Goal: Transaction & Acquisition: Purchase product/service

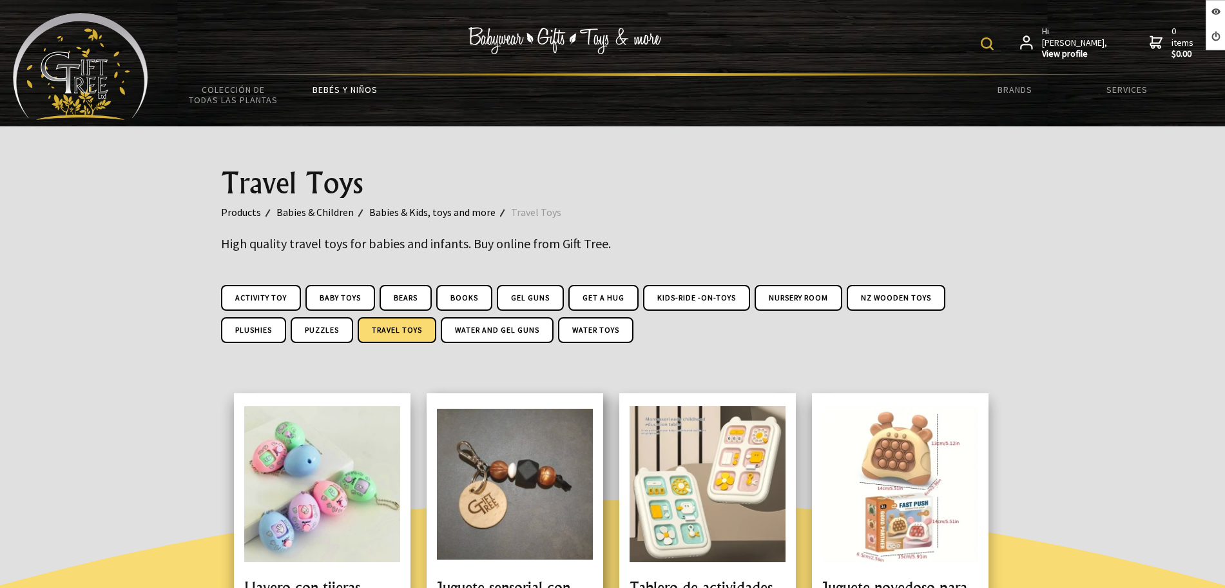
scroll to position [322, 0]
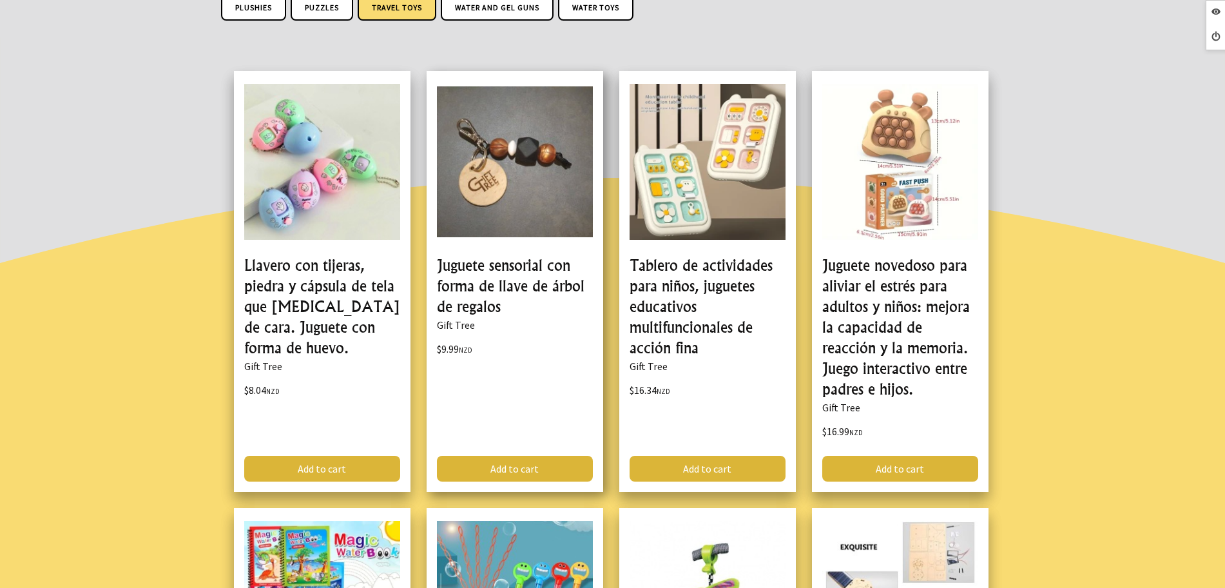
click at [481, 273] on link at bounding box center [515, 281] width 177 height 421
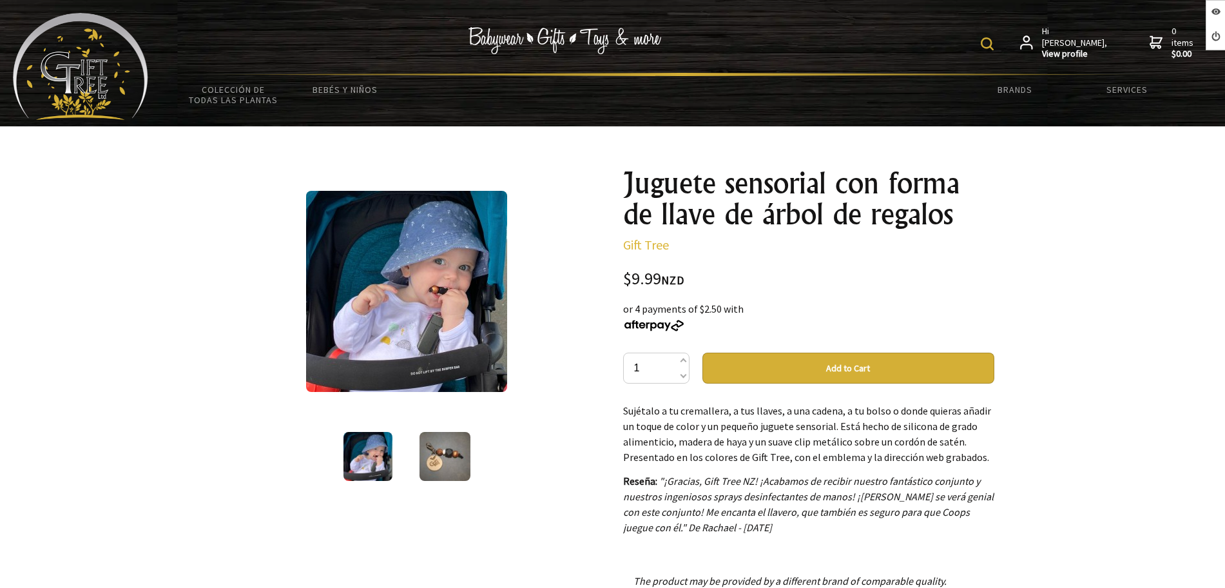
click at [448, 453] on img at bounding box center [445, 456] width 51 height 49
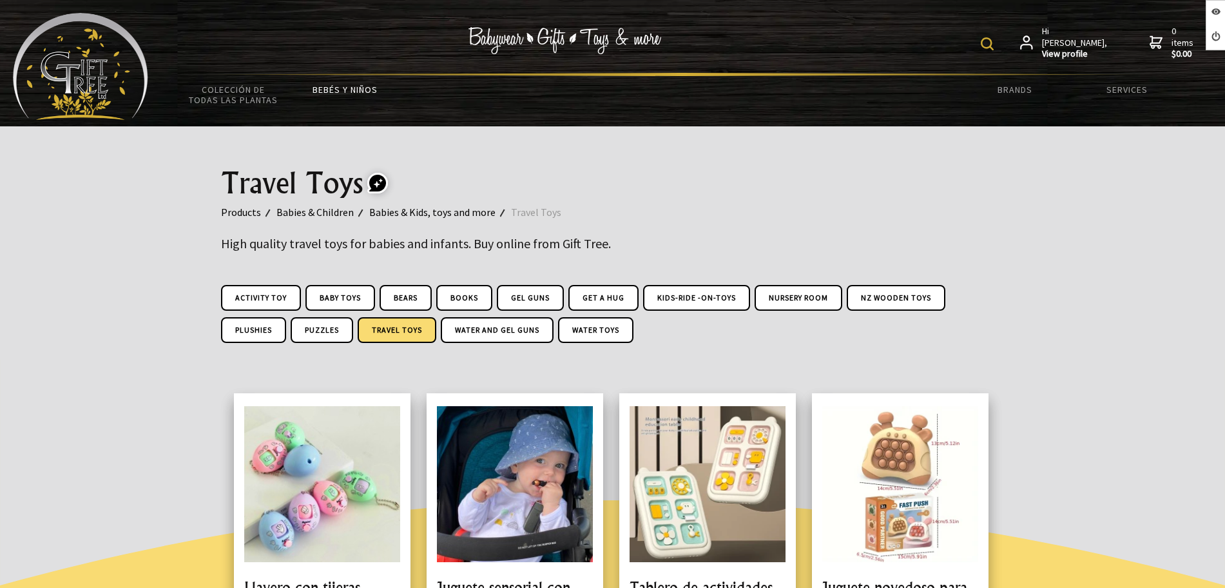
click at [110, 74] on img at bounding box center [80, 66] width 135 height 107
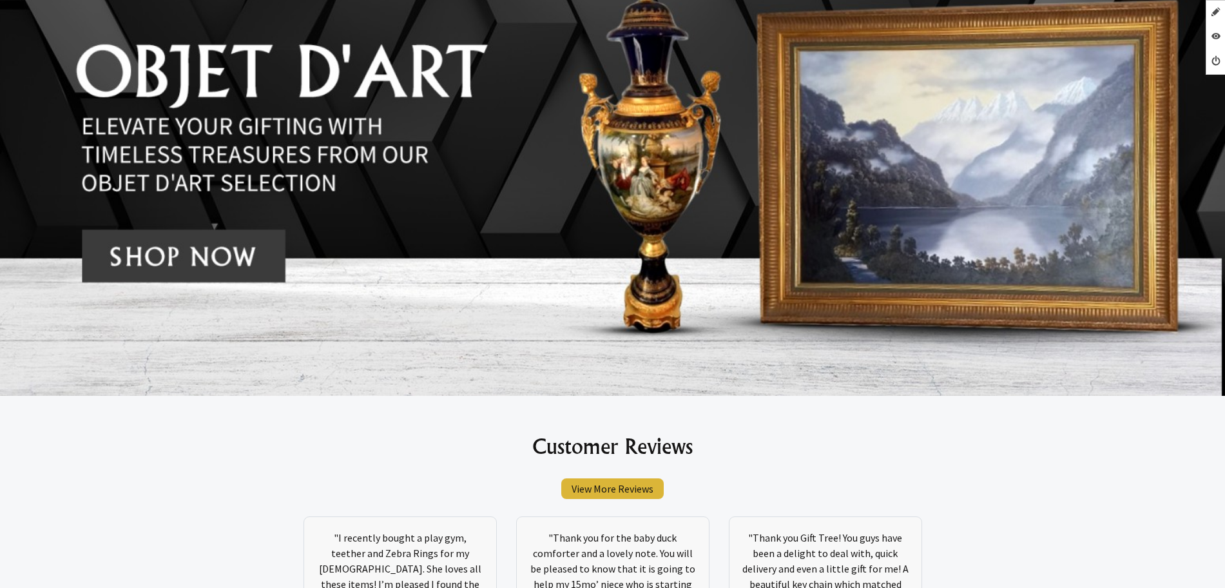
scroll to position [6946, 0]
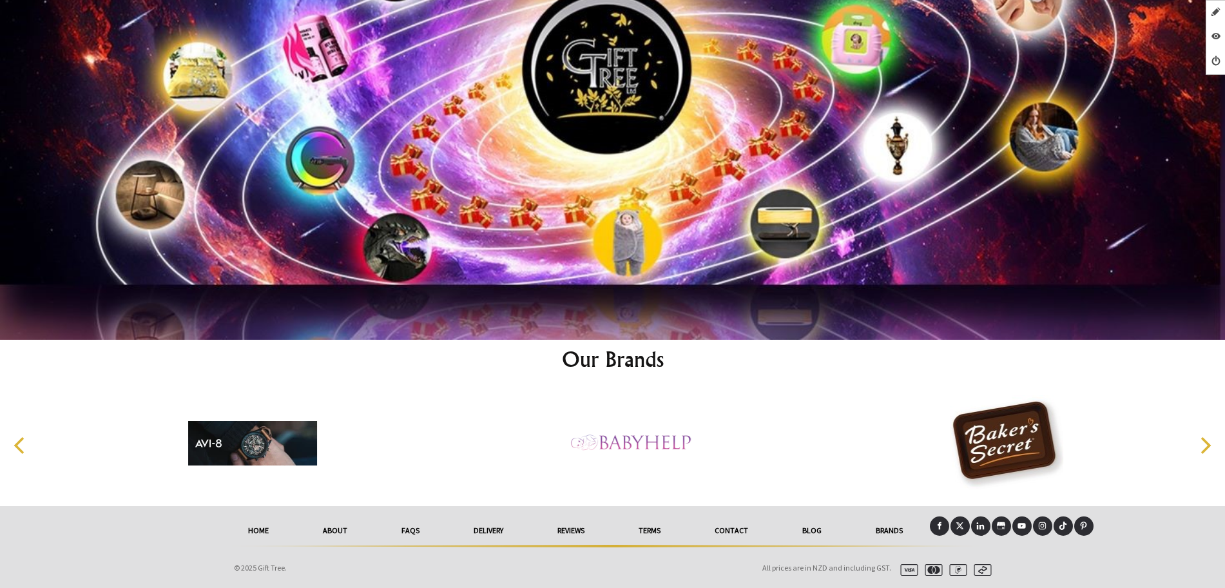
drag, startPoint x: 988, startPoint y: 533, endPoint x: 993, endPoint y: 539, distance: 7.3
click at [991, 536] on div at bounding box center [965, 526] width 71 height 20
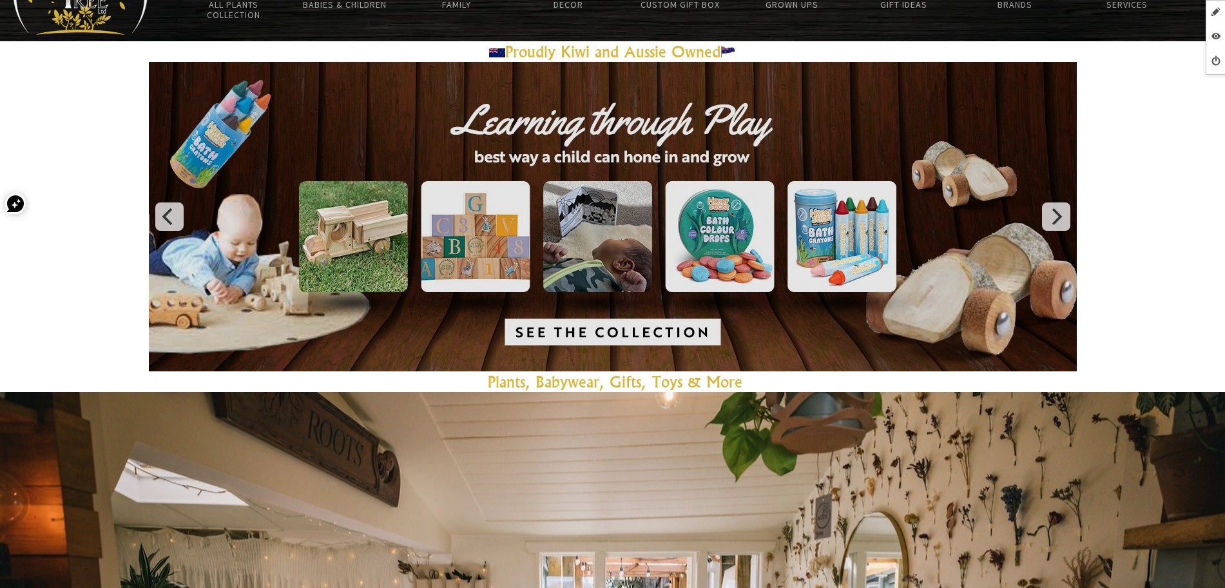
scroll to position [0, 0]
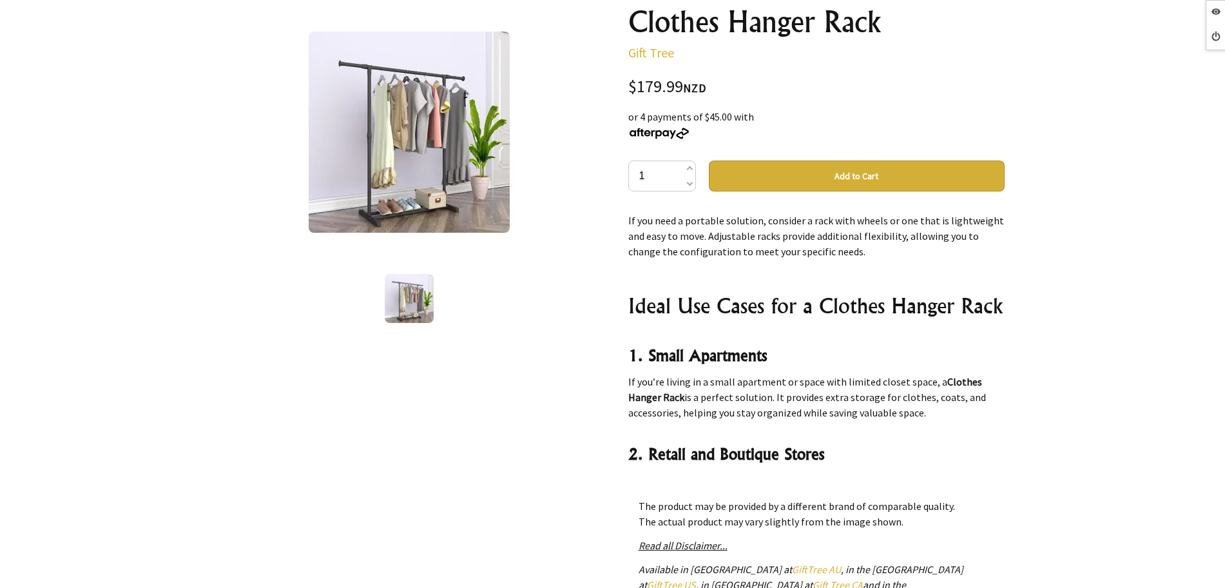
scroll to position [4995, 0]
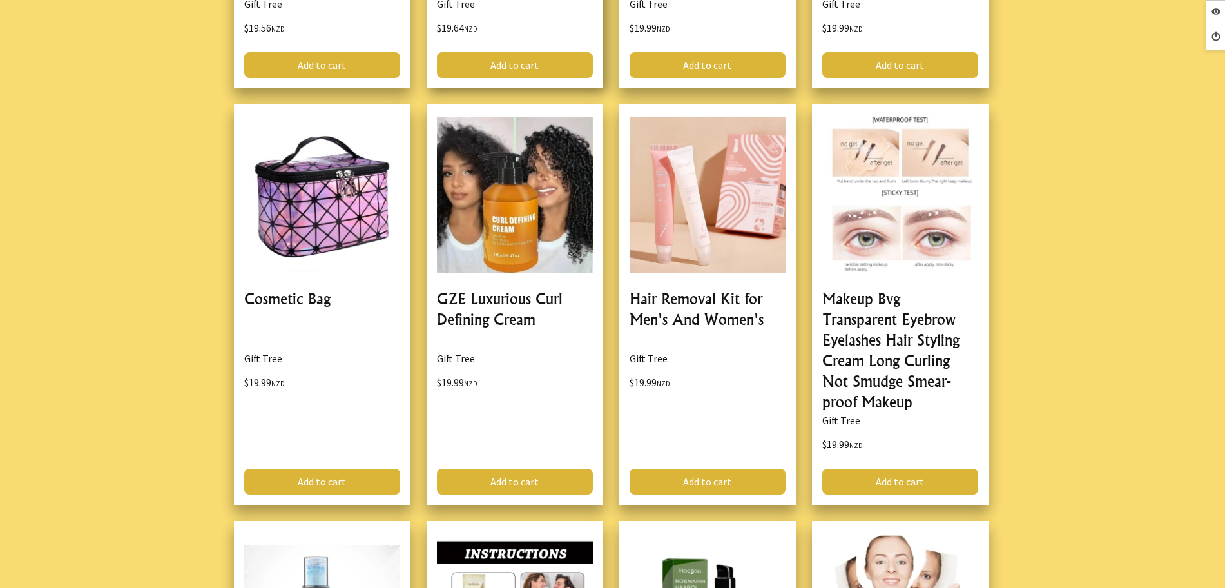
scroll to position [1531, 0]
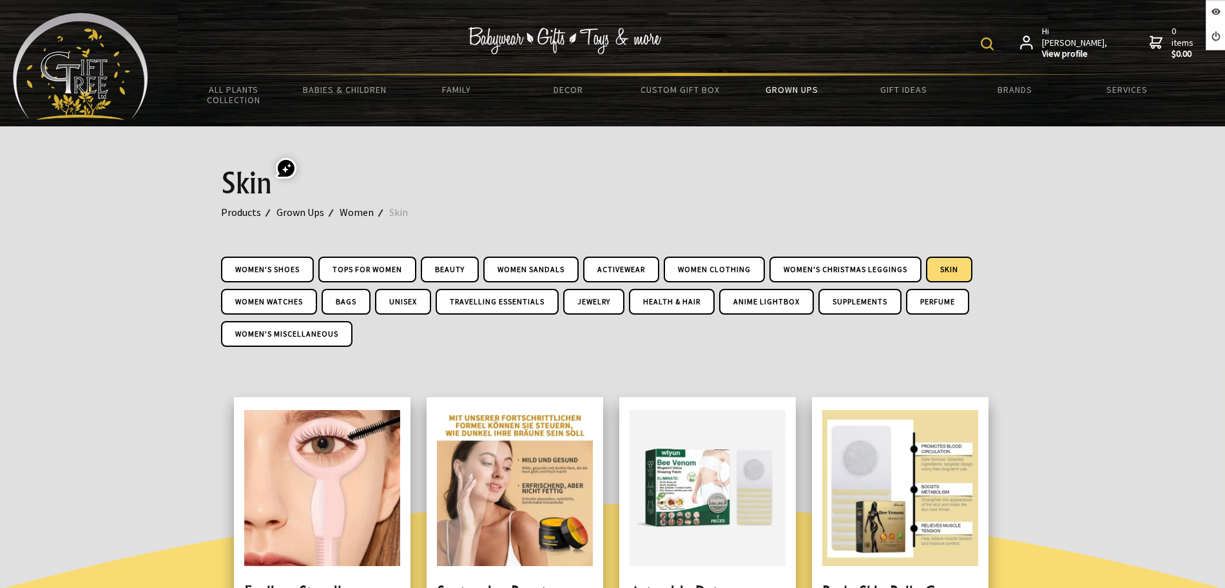
scroll to position [242, 0]
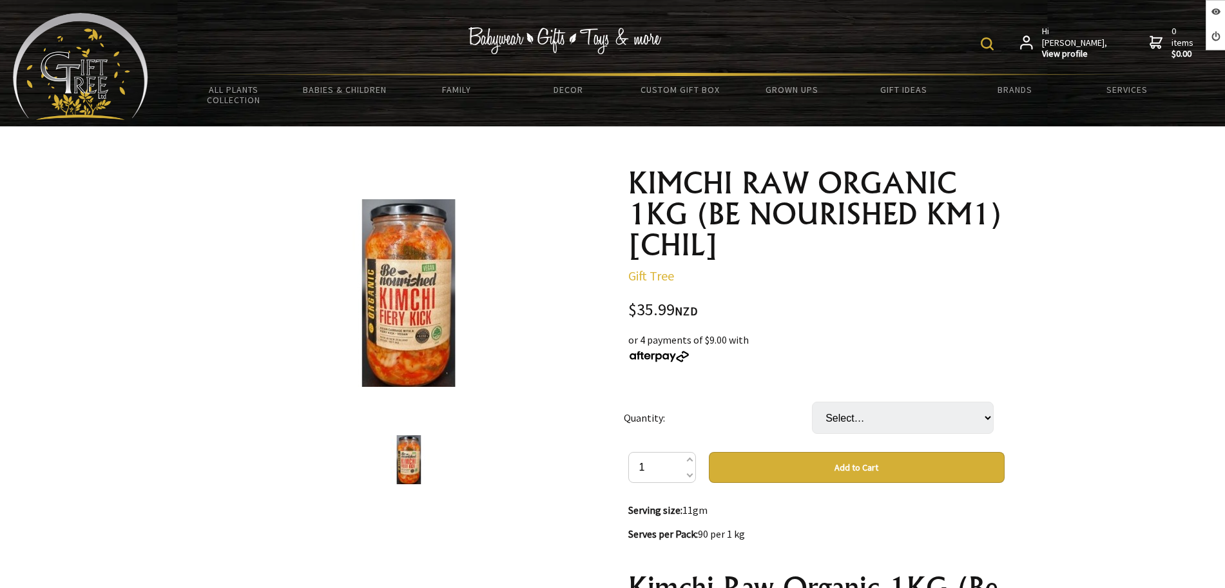
click at [871, 422] on select "Select… 1 BTL 1 CTN (6 BTL) (+ $179.95)" at bounding box center [903, 418] width 182 height 32
